Goal: Find specific page/section: Find specific page/section

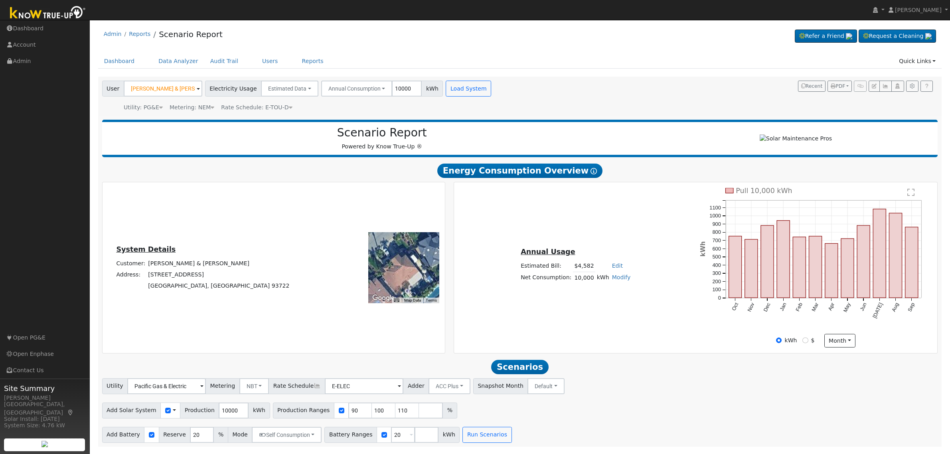
scroll to position [0, 0]
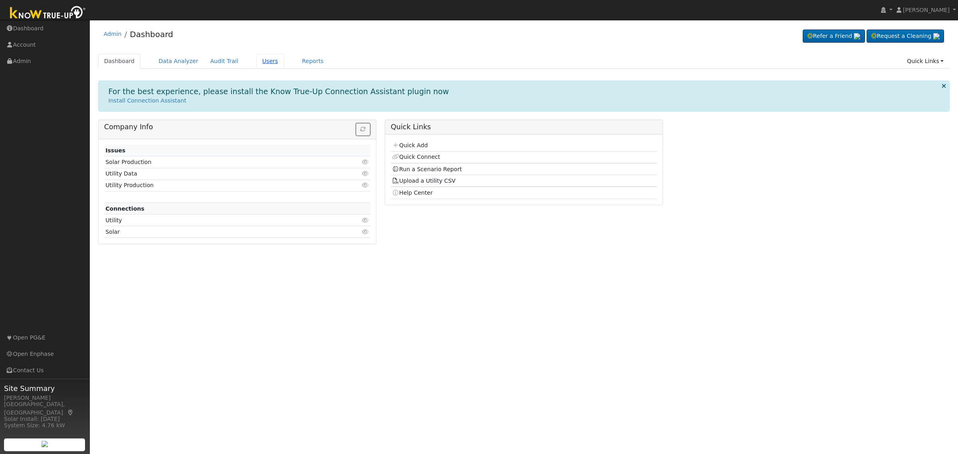
click at [259, 59] on link "Users" at bounding box center [270, 61] width 28 height 15
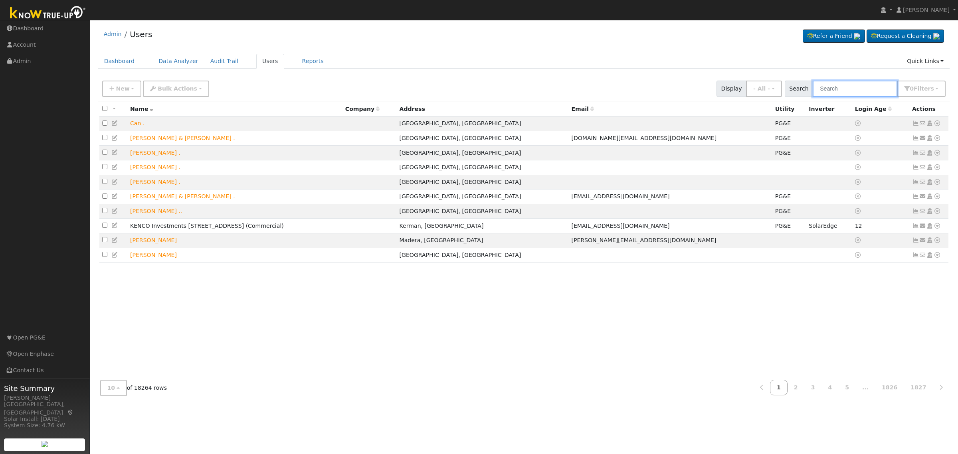
click at [853, 85] on input "text" at bounding box center [855, 89] width 85 height 16
type input "i"
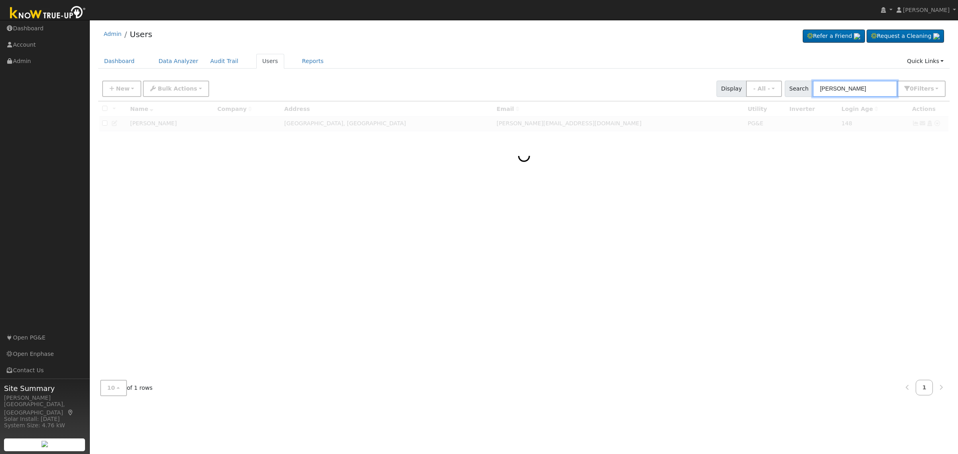
type input "irmalinda pelayo"
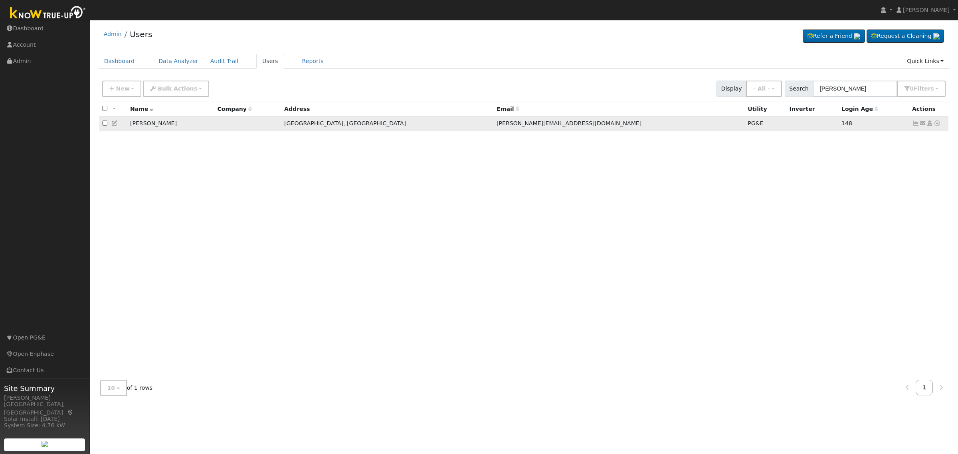
click at [936, 124] on icon at bounding box center [936, 124] width 7 height 6
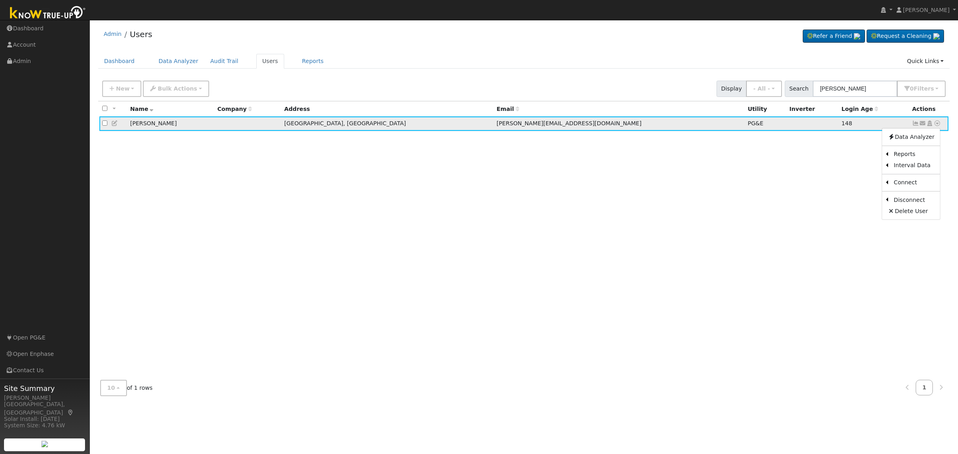
click at [929, 123] on icon at bounding box center [929, 124] width 7 height 6
